Goal: Find specific page/section: Find specific page/section

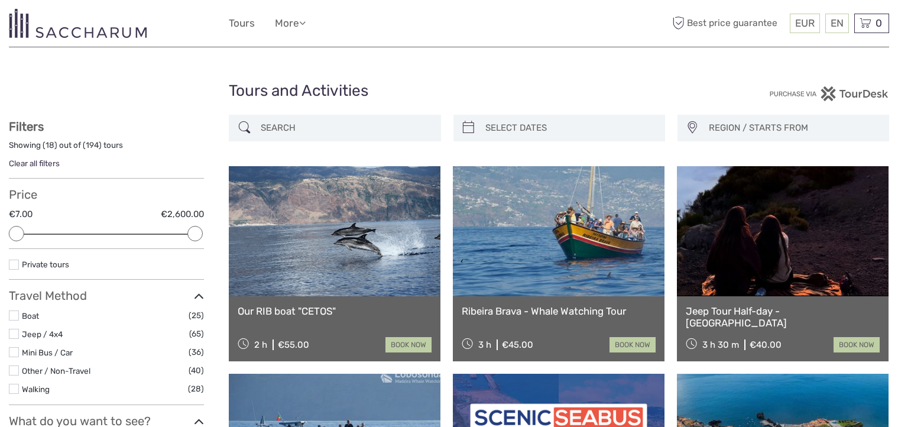
select select
click at [59, 27] on img at bounding box center [78, 23] width 138 height 29
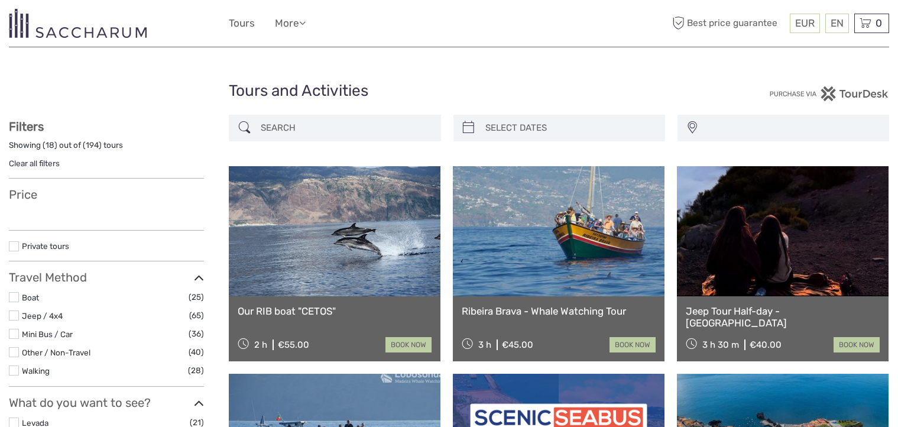
select select
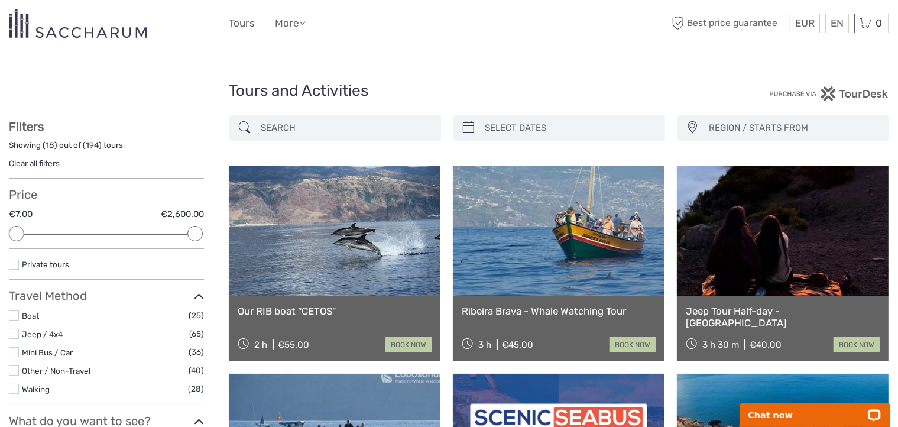
click at [690, 24] on span "Best price guarantee" at bounding box center [728, 24] width 118 height 20
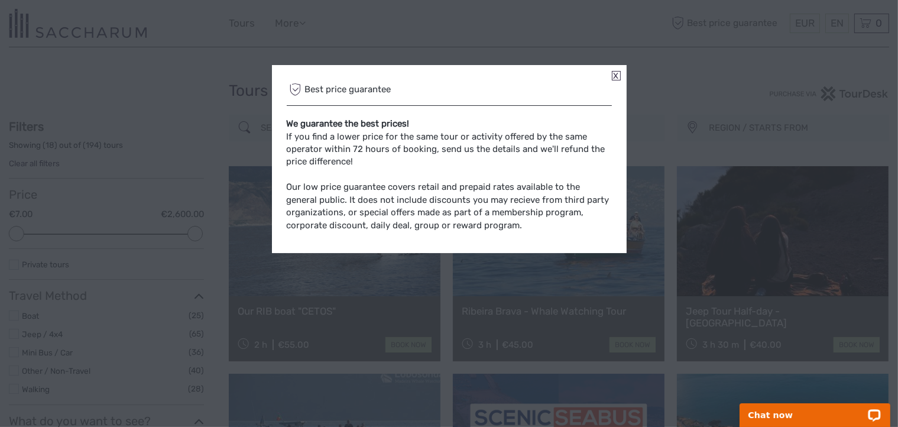
click at [613, 77] on link at bounding box center [616, 75] width 9 height 9
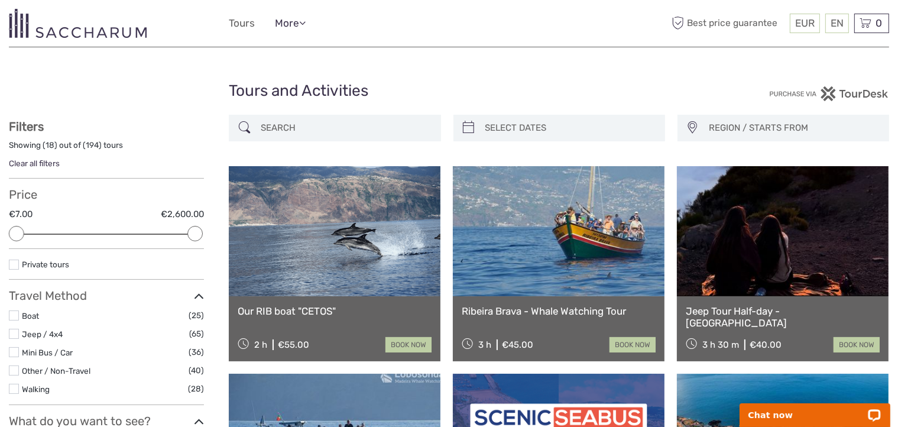
click at [294, 27] on link "More" at bounding box center [290, 23] width 31 height 17
click at [60, 31] on img at bounding box center [78, 23] width 138 height 29
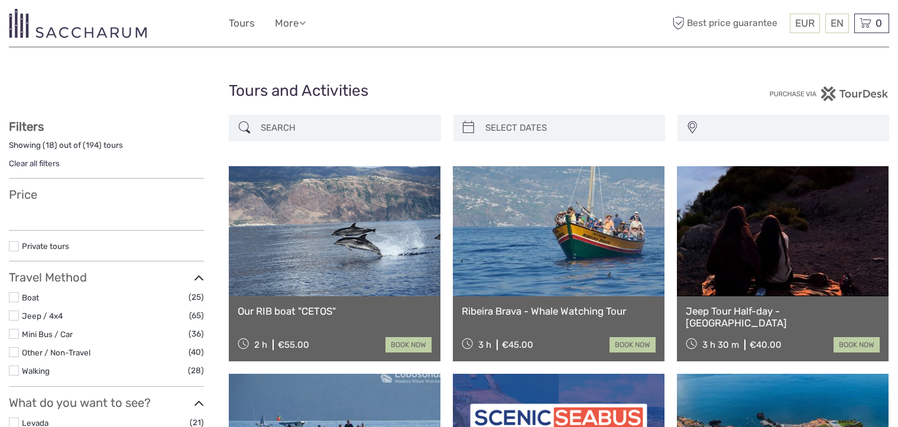
select select
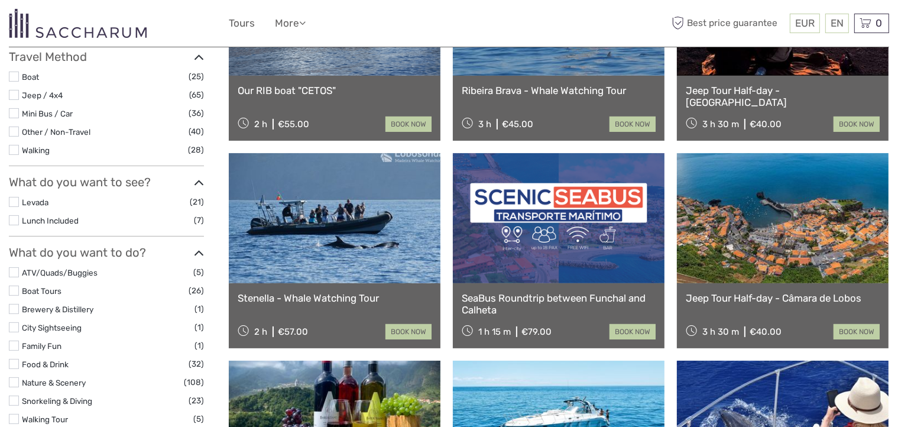
select select
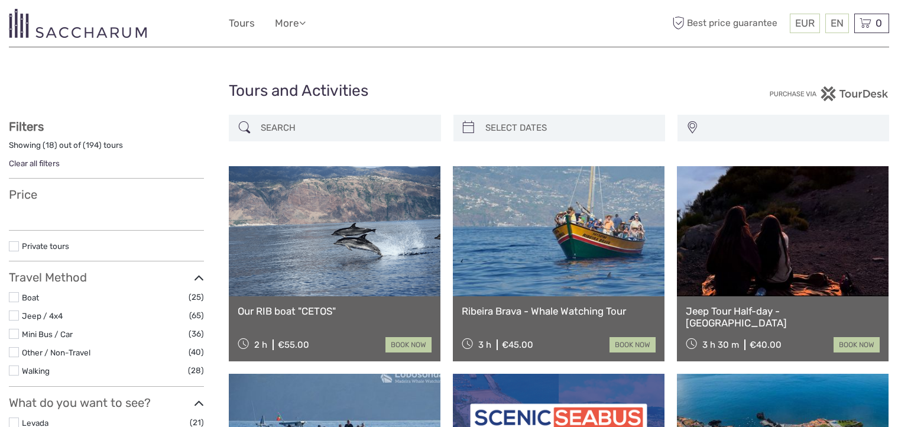
select select
